Goal: Transaction & Acquisition: Purchase product/service

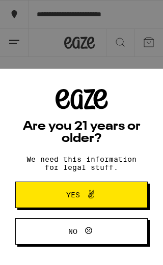
click at [87, 194] on icon at bounding box center [91, 194] width 12 height 12
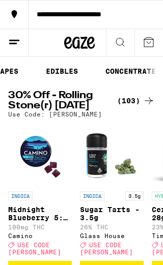
scroll to position [0, 206]
click at [61, 71] on link "EDIBLES" at bounding box center [61, 71] width 42 height 12
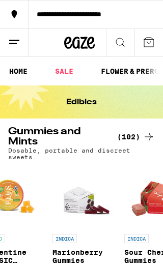
scroll to position [0, 2324]
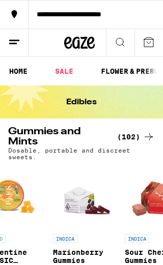
click at [81, 210] on img "Open page for Marionberry Gummies from WYLD" at bounding box center [85, 197] width 64 height 64
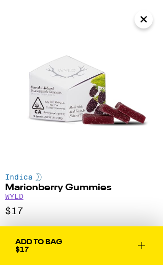
click at [141, 242] on icon at bounding box center [141, 246] width 12 height 12
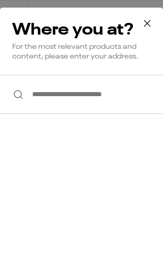
click at [42, 101] on input "**********" at bounding box center [81, 94] width 163 height 39
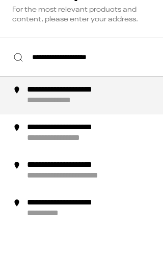
click at [92, 133] on div "**********" at bounding box center [64, 138] width 74 height 11
type input "**********"
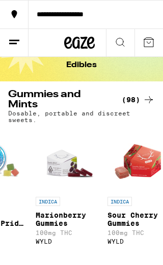
scroll to position [0, 2270]
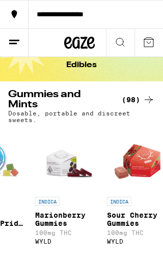
click at [69, 171] on img "Open page for Marionberry Gummies from WYLD" at bounding box center [67, 160] width 64 height 64
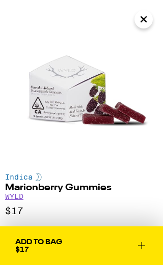
click at [143, 247] on icon at bounding box center [141, 246] width 12 height 12
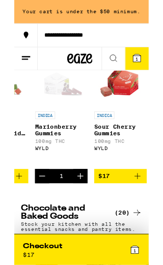
scroll to position [128, 0]
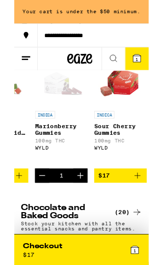
click at [82, 219] on icon "Increment" at bounding box center [80, 213] width 12 height 12
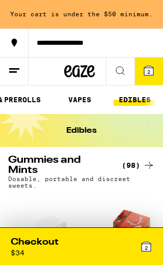
scroll to position [0, 133]
click at [86, 103] on link "VAPES" at bounding box center [78, 100] width 33 height 12
click at [81, 105] on link "VAPES" at bounding box center [78, 100] width 33 height 12
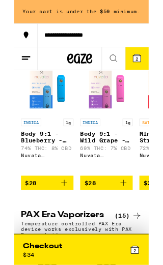
scroll to position [551, 0]
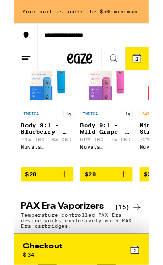
click at [44, 217] on span "$28" at bounding box center [39, 211] width 53 height 12
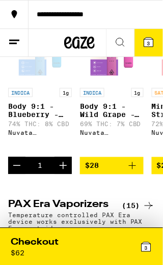
scroll to position [568, 0]
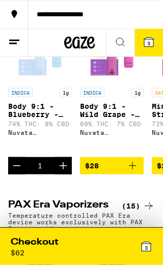
click at [116, 248] on div "3" at bounding box center [116, 246] width 71 height 21
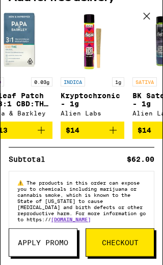
scroll to position [125, 0]
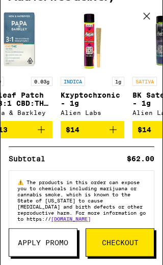
click at [117, 129] on icon "Add to bag" at bounding box center [113, 130] width 12 height 12
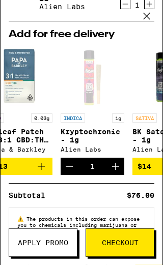
click at [117, 243] on span "Checkout" at bounding box center [120, 242] width 37 height 7
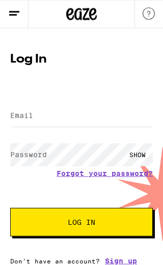
click at [149, 17] on img at bounding box center [149, 14] width 12 height 12
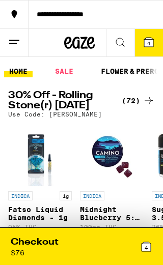
click at [90, 245] on div "4" at bounding box center [116, 246] width 71 height 21
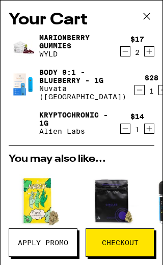
click at [118, 242] on span "Checkout" at bounding box center [120, 242] width 37 height 7
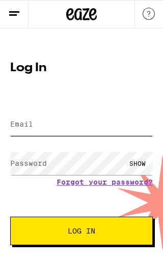
click at [22, 132] on input "Email" at bounding box center [81, 124] width 143 height 23
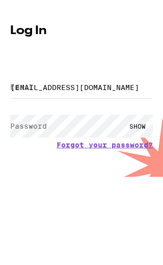
click at [81, 217] on button "Log In" at bounding box center [81, 231] width 143 height 29
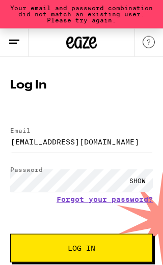
click at [134, 183] on div "SHOW" at bounding box center [137, 181] width 31 height 23
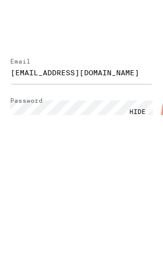
click at [81, 234] on button "Log In" at bounding box center [81, 248] width 143 height 29
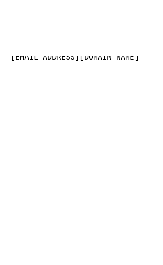
scroll to position [40, 0]
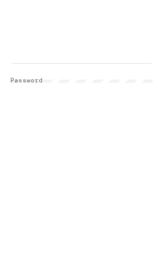
click at [91, 216] on span "Log In" at bounding box center [81, 219] width 27 height 7
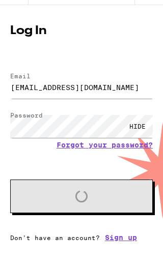
scroll to position [16, 0]
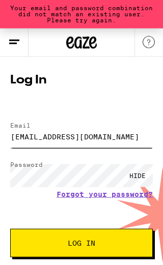
click at [94, 137] on input "jlafon2u@gmail.com" at bounding box center [81, 136] width 143 height 23
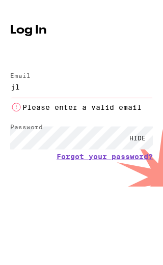
type input "j"
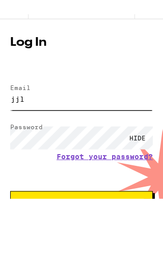
type input "jjl61@icloud.com"
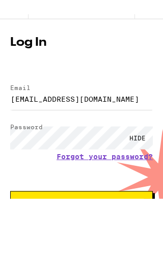
scroll to position [40, 0]
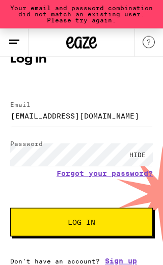
click at [98, 221] on span "Log In" at bounding box center [81, 222] width 60 height 7
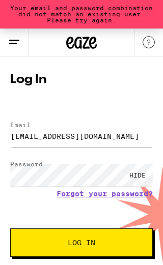
scroll to position [16, 0]
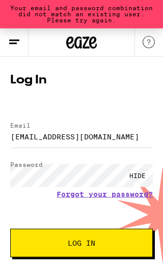
click at [100, 242] on span "Log In" at bounding box center [81, 243] width 60 height 7
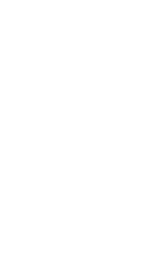
scroll to position [40, 0]
click at [89, 205] on button "Log In" at bounding box center [81, 219] width 143 height 29
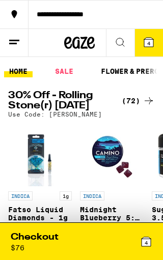
click at [117, 244] on div "4" at bounding box center [116, 241] width 71 height 21
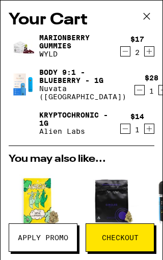
click at [124, 235] on span "Checkout" at bounding box center [120, 237] width 37 height 7
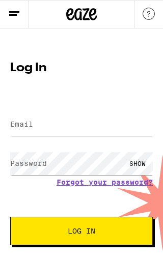
click at [24, 127] on label "Email" at bounding box center [21, 124] width 23 height 8
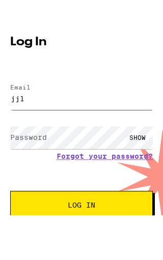
type input "[EMAIL_ADDRESS][DOMAIN_NAME]"
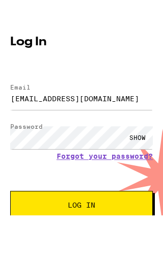
scroll to position [17, 0]
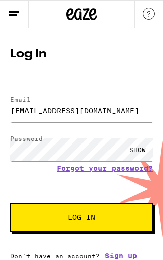
click at [138, 146] on div "SHOW" at bounding box center [137, 149] width 31 height 23
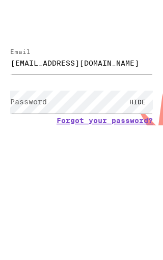
click at [94, 83] on form "Email Email [EMAIL_ADDRESS][DOMAIN_NAME] Password Password HIDE Forgot your pas…" at bounding box center [81, 156] width 143 height 146
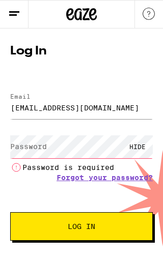
click at [124, 181] on link "Forgot your password?" at bounding box center [105, 178] width 96 height 8
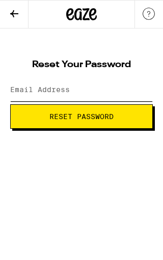
click at [21, 95] on input "Email Address" at bounding box center [81, 89] width 143 height 23
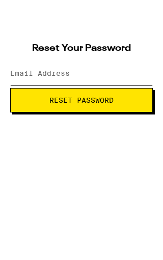
type input "[EMAIL_ADDRESS][DOMAIN_NAME]"
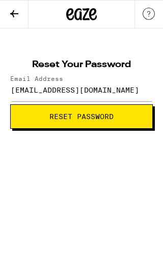
click at [95, 120] on span "Reset Password" at bounding box center [81, 116] width 64 height 7
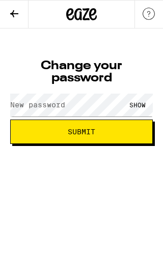
click at [21, 107] on label "New password" at bounding box center [37, 105] width 55 height 8
click at [22, 108] on label "New password" at bounding box center [37, 105] width 55 height 8
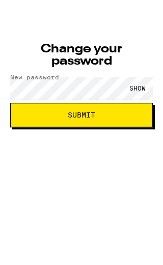
click at [94, 128] on span "Submit" at bounding box center [81, 131] width 27 height 7
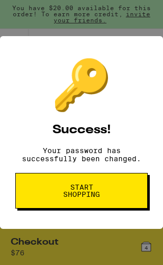
click at [92, 193] on span "Start shopping" at bounding box center [82, 191] width 50 height 14
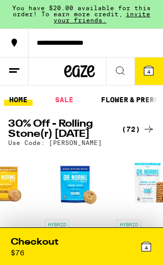
click at [150, 72] on span "4" at bounding box center [148, 72] width 3 height 6
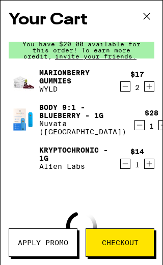
scroll to position [0, 905]
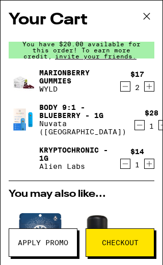
click at [122, 239] on span "Checkout" at bounding box center [120, 242] width 37 height 7
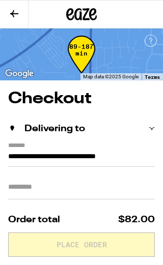
click at [20, 192] on input "Apt/Suite" at bounding box center [81, 187] width 147 height 24
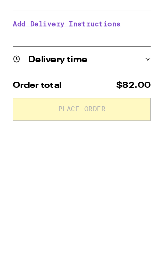
scroll to position [51, 0]
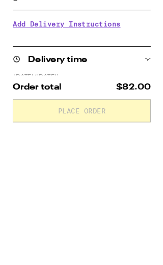
type input "**"
click at [110, 158] on h3 "Add Delivery Instructions" at bounding box center [81, 169] width 147 height 23
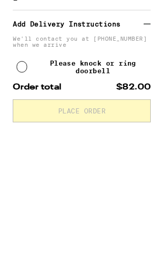
scroll to position [195, 0]
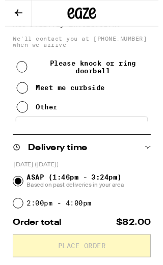
click at [26, 104] on button "Meet me curbside" at bounding box center [59, 93] width 94 height 20
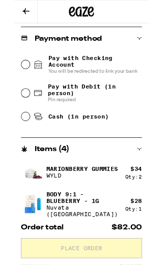
scroll to position [474, 0]
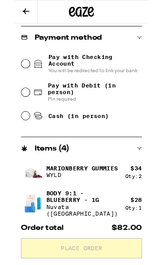
click at [18, 116] on input "Pay with Debit (in person) Pin required" at bounding box center [14, 112] width 10 height 10
radio input "true"
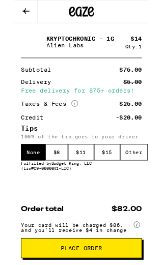
scroll to position [710, 0]
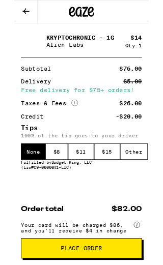
click at [56, 187] on div "$ 8" at bounding box center [51, 184] width 27 height 20
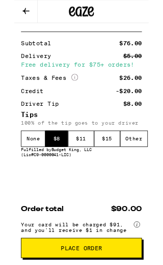
scroll to position [747, 0]
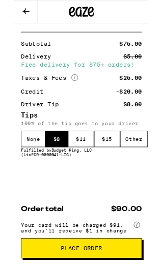
click at [147, 159] on div "Other" at bounding box center [145, 169] width 34 height 20
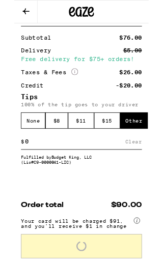
scroll to position [754, 0]
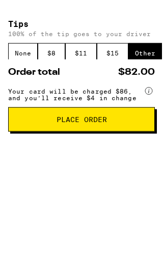
click at [19, 160] on input at bounding box center [73, 164] width 122 height 9
type input "5"
click at [119, 203] on span "Place Order" at bounding box center [81, 206] width 129 height 7
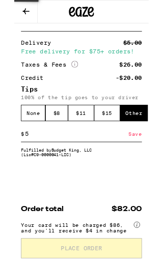
scroll to position [725, 0]
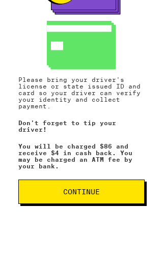
click at [93, 189] on span "Continue" at bounding box center [81, 191] width 37 height 7
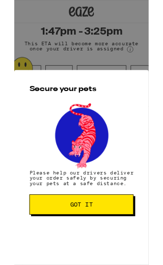
scroll to position [91, 0]
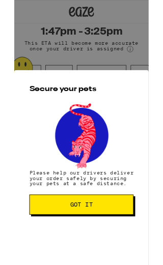
click at [80, 245] on span "Got it" at bounding box center [81, 248] width 27 height 7
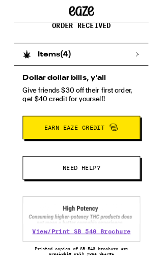
scroll to position [171, 0]
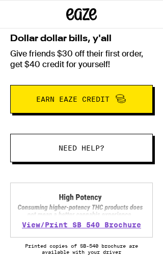
click at [131, 222] on link "View/Print SB 540 Brochure" at bounding box center [81, 225] width 119 height 8
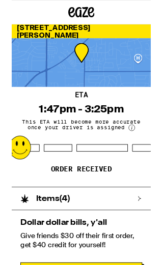
scroll to position [0, 0]
